Goal: Information Seeking & Learning: Learn about a topic

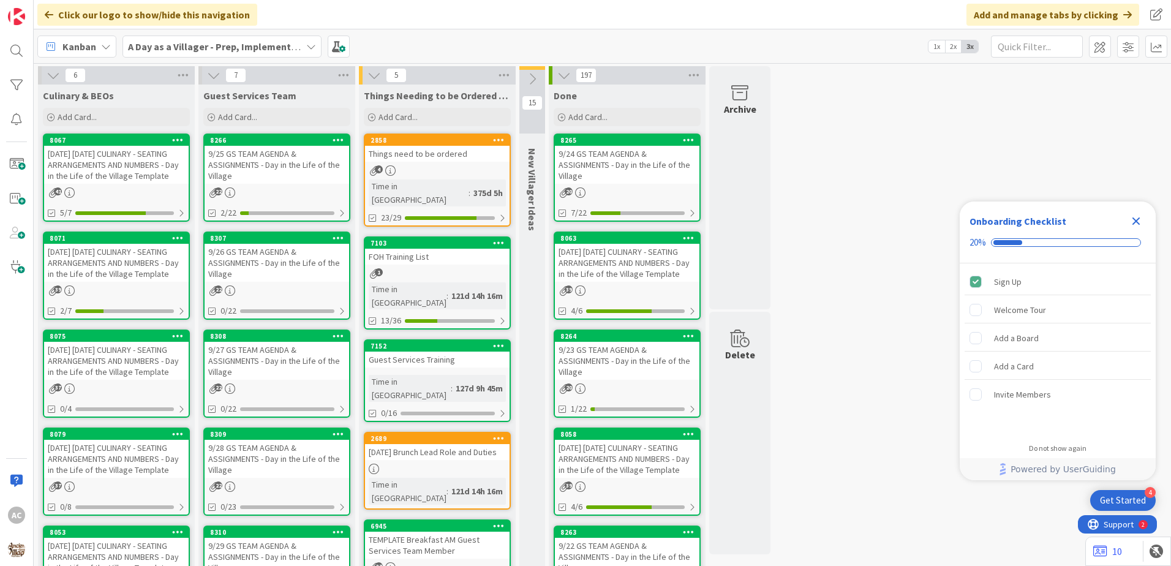
click at [145, 282] on div "[DATE] [DATE] CULINARY - SEATING ARRANGEMENTS AND NUMBERS - Day in the Life of …" at bounding box center [116, 263] width 144 height 38
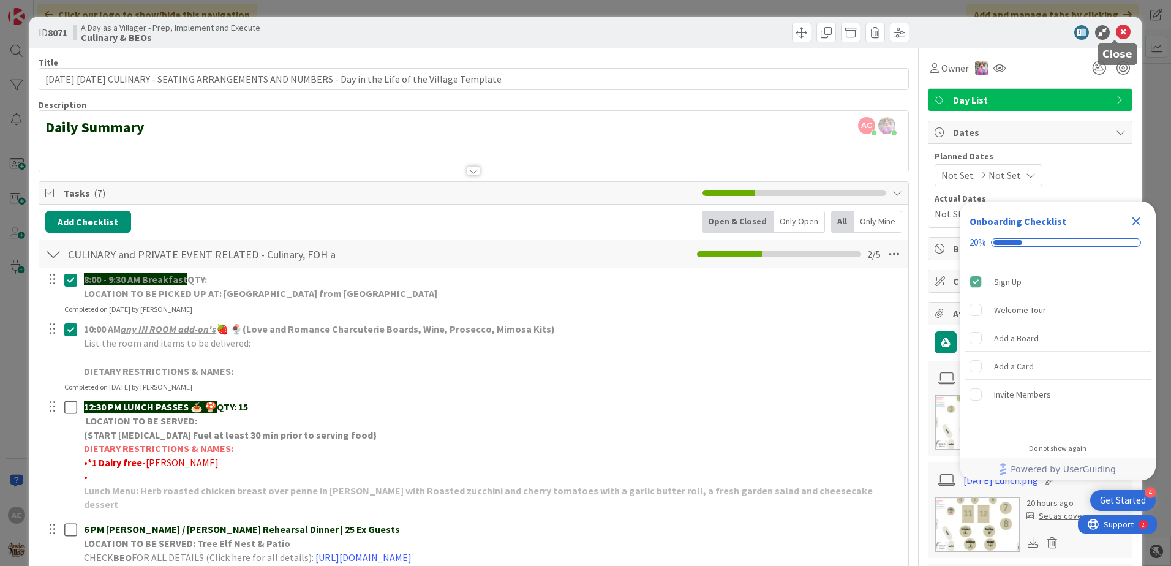
click at [1116, 26] on icon at bounding box center [1123, 32] width 15 height 15
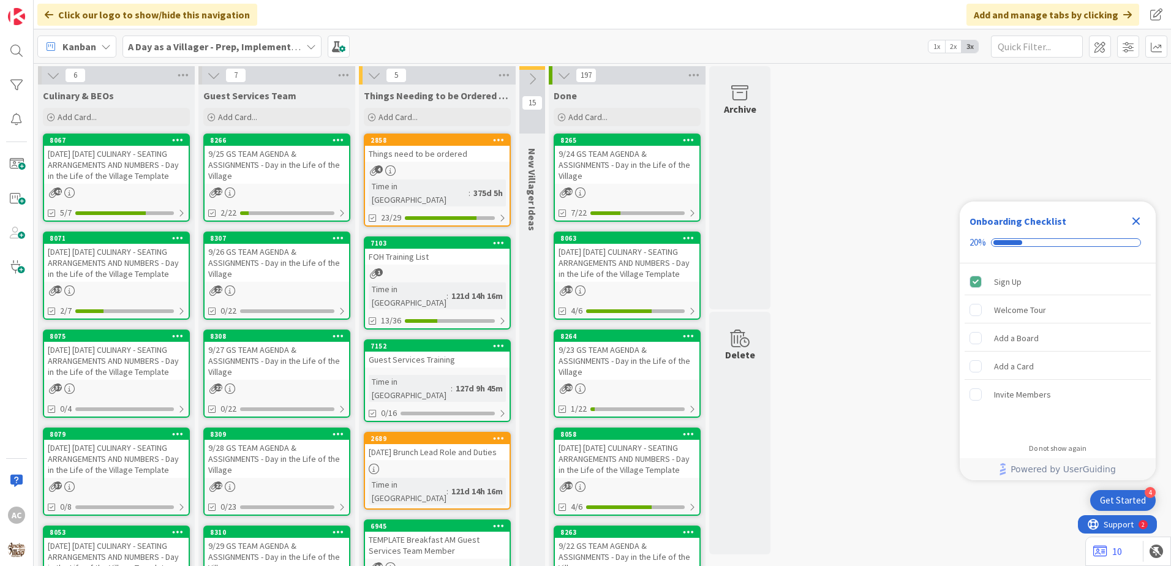
click at [148, 478] on div "[DATE] [DATE] CULINARY - SEATING ARRANGEMENTS AND NUMBERS - Day in the Life of …" at bounding box center [116, 459] width 144 height 38
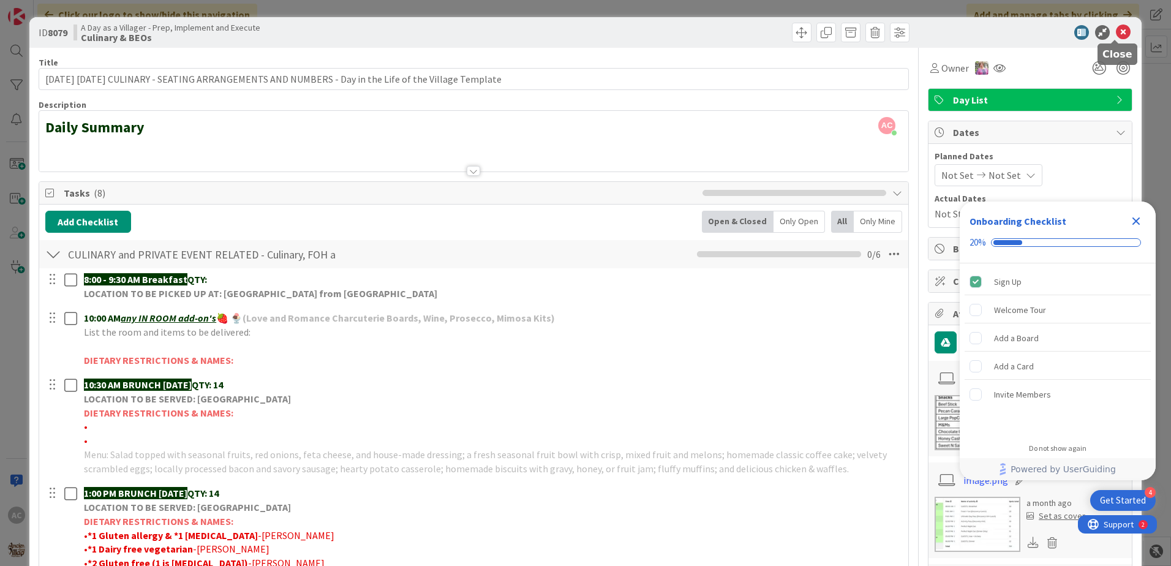
click at [1116, 29] on icon at bounding box center [1123, 32] width 15 height 15
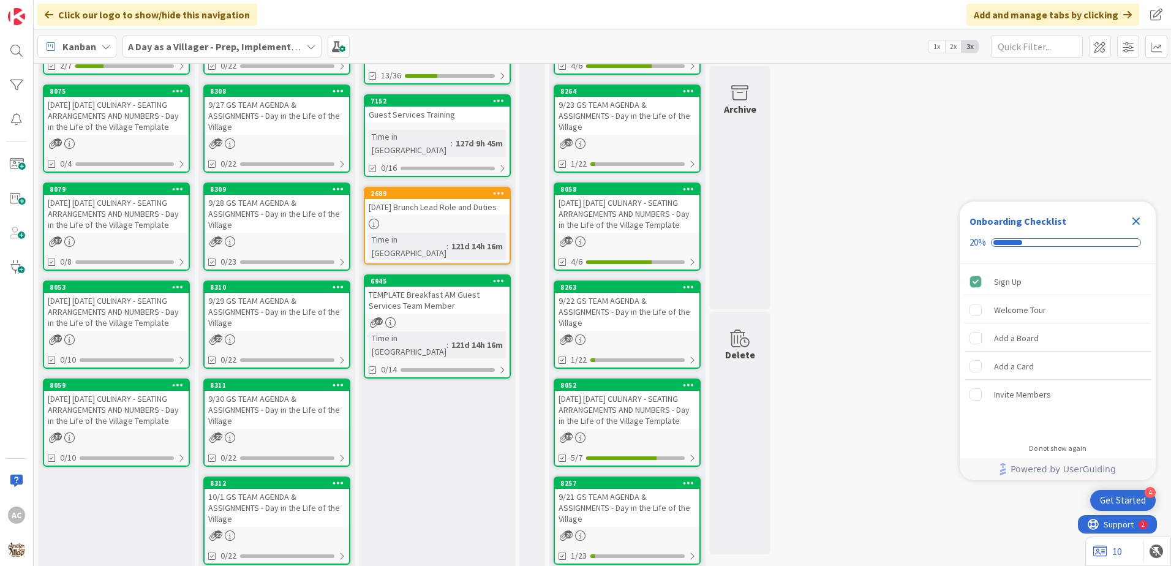
click at [126, 429] on div "[DATE] [DATE] CULINARY - SEATING ARRANGEMENTS AND NUMBERS - Day in the Life of …" at bounding box center [116, 410] width 144 height 38
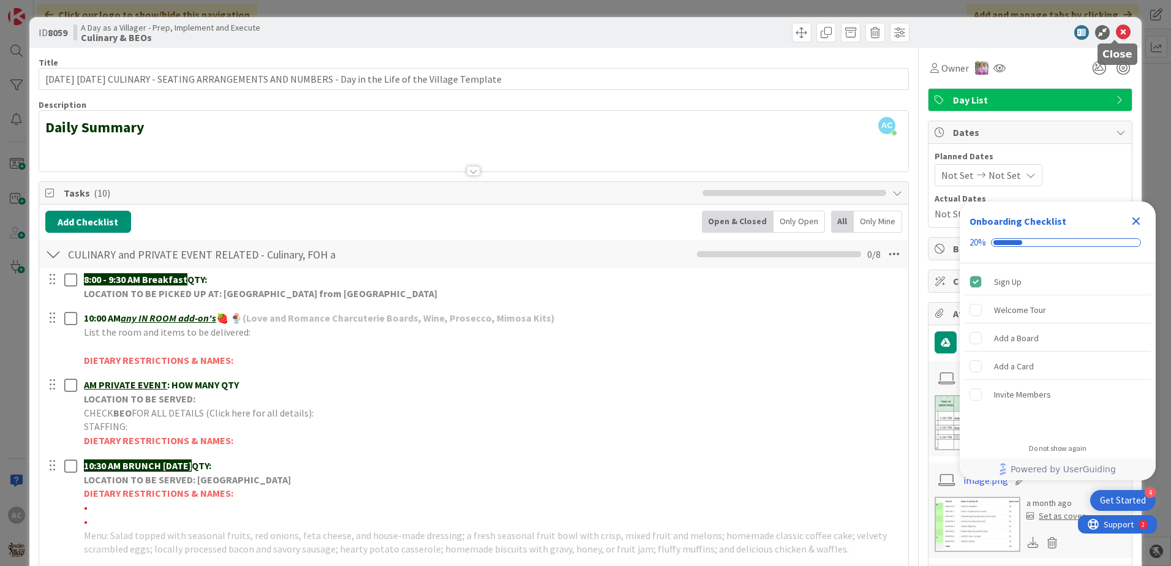
click at [1116, 30] on icon at bounding box center [1123, 32] width 15 height 15
